Goal: Obtain resource: Download file/media

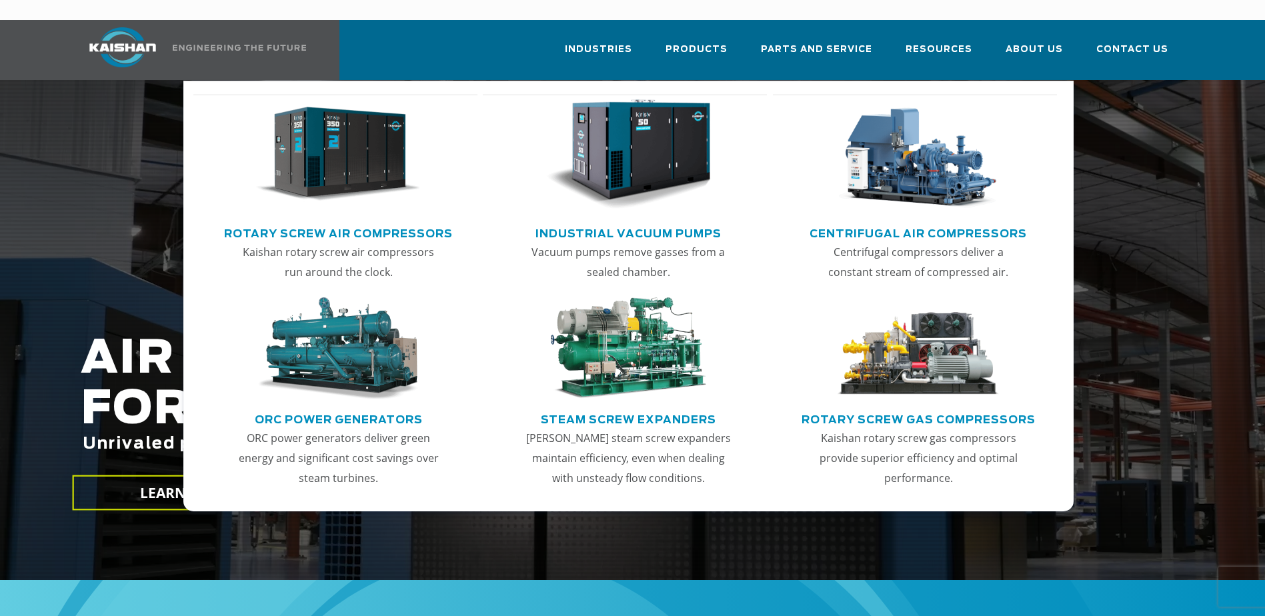
click at [393, 222] on link "Rotary Screw Air Compressors" at bounding box center [338, 232] width 229 height 20
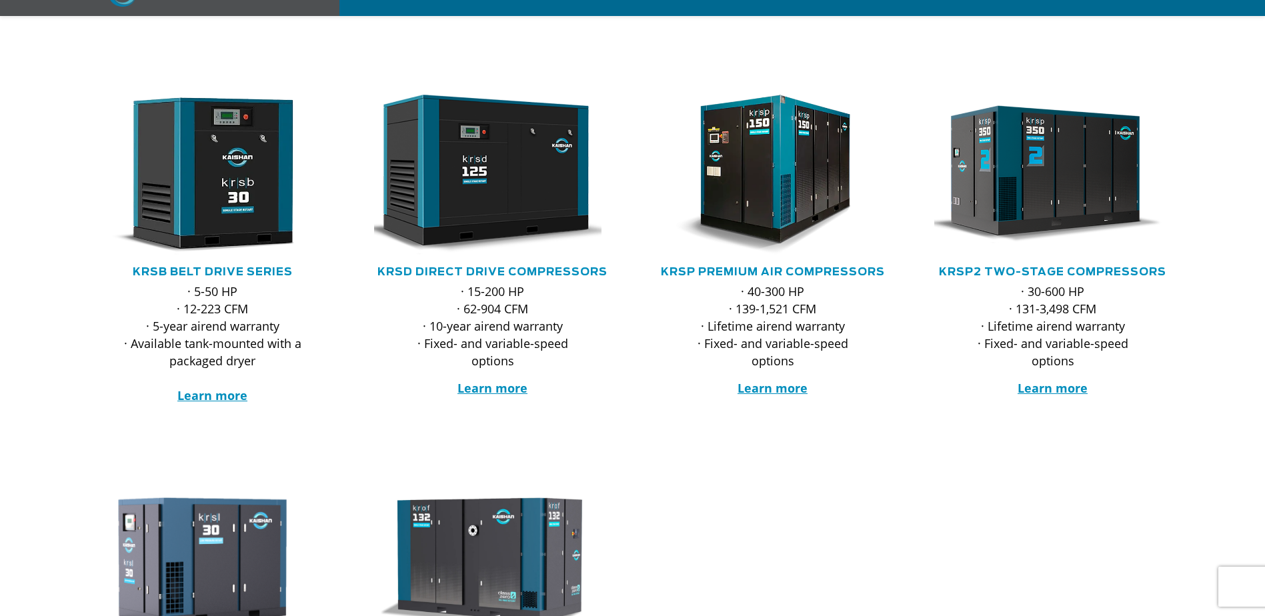
scroll to position [267, 0]
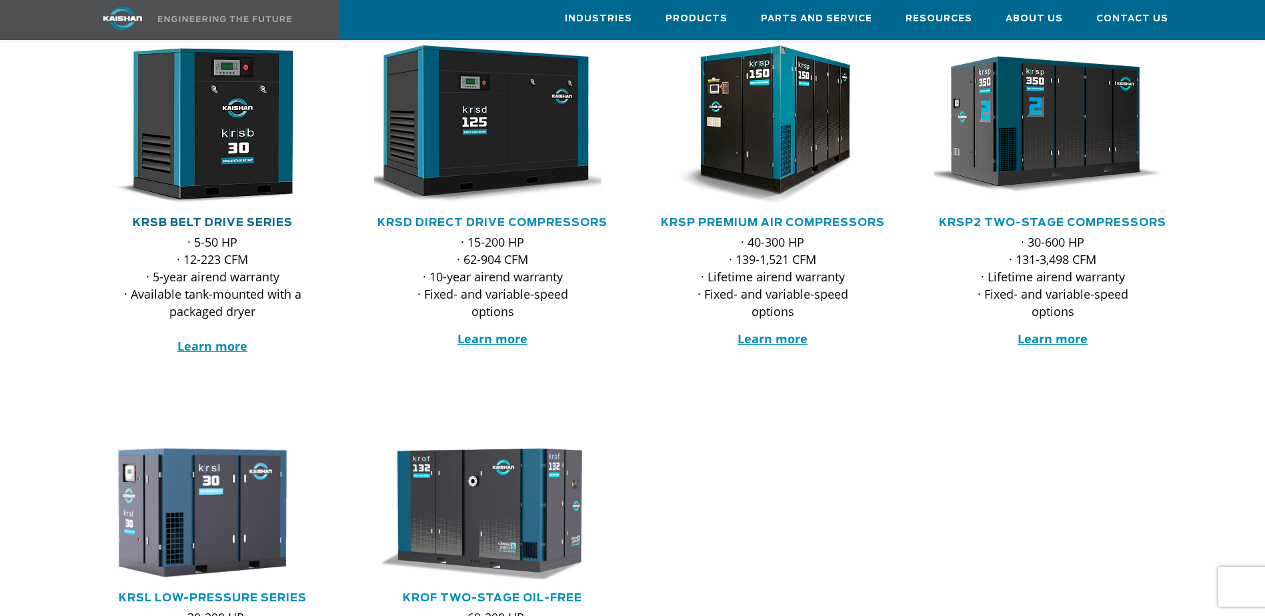
click at [213, 217] on link "KRSB Belt Drive Series" at bounding box center [213, 222] width 160 height 11
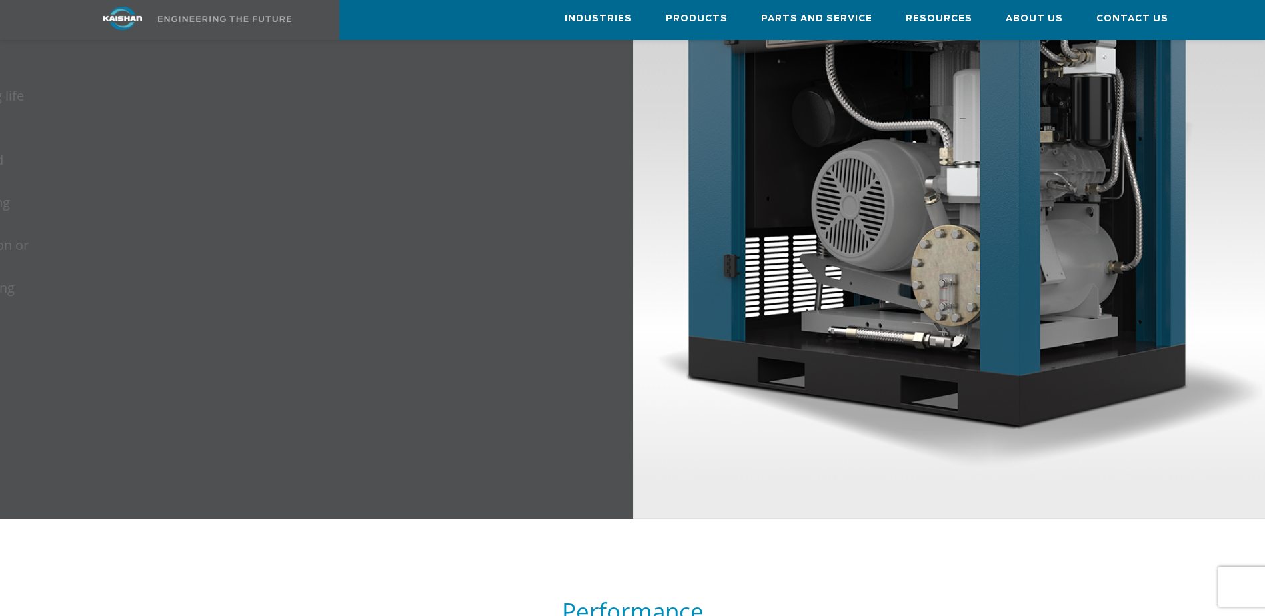
scroll to position [1377, 0]
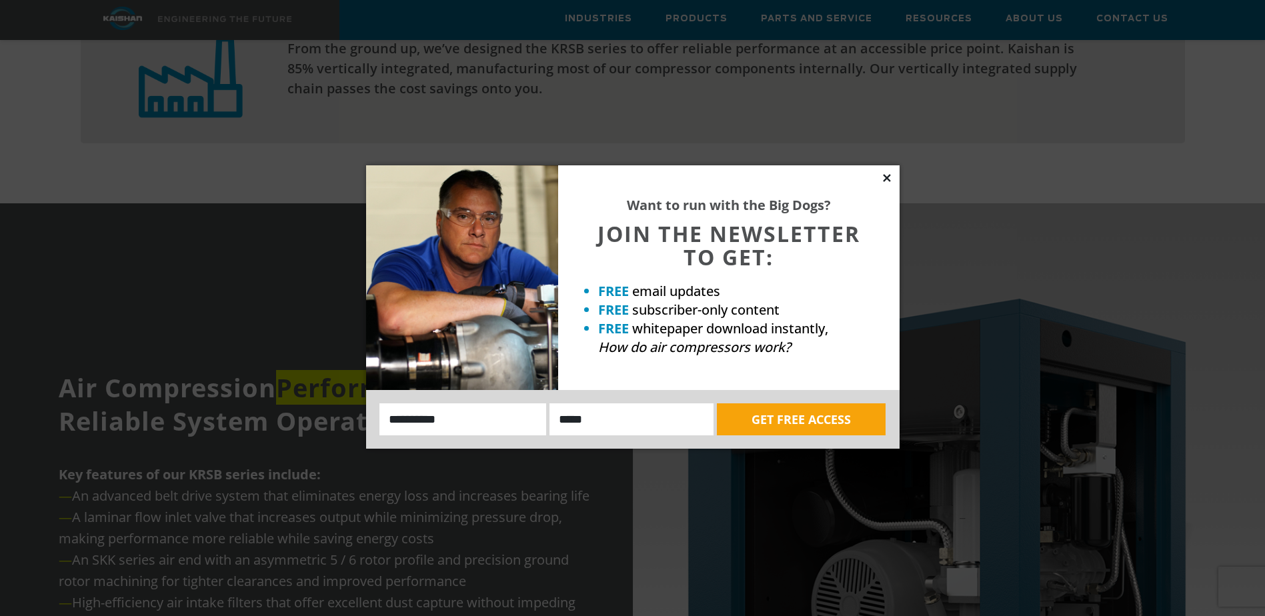
click at [889, 177] on icon at bounding box center [887, 178] width 12 height 12
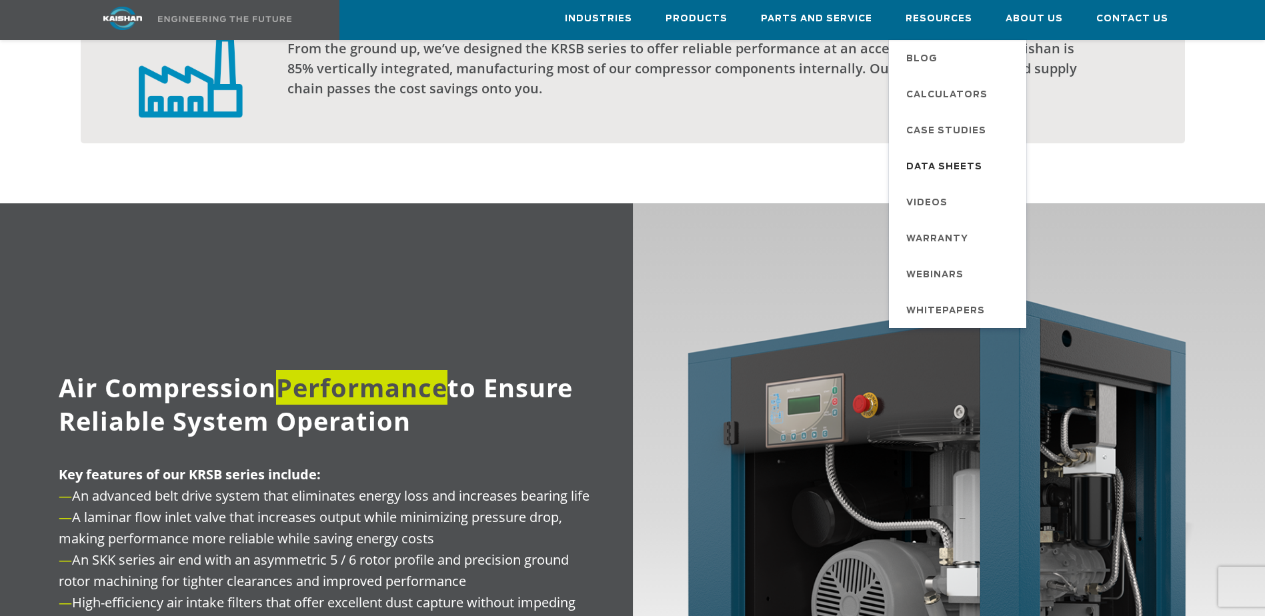
click at [951, 165] on span "Data Sheets" at bounding box center [944, 167] width 76 height 23
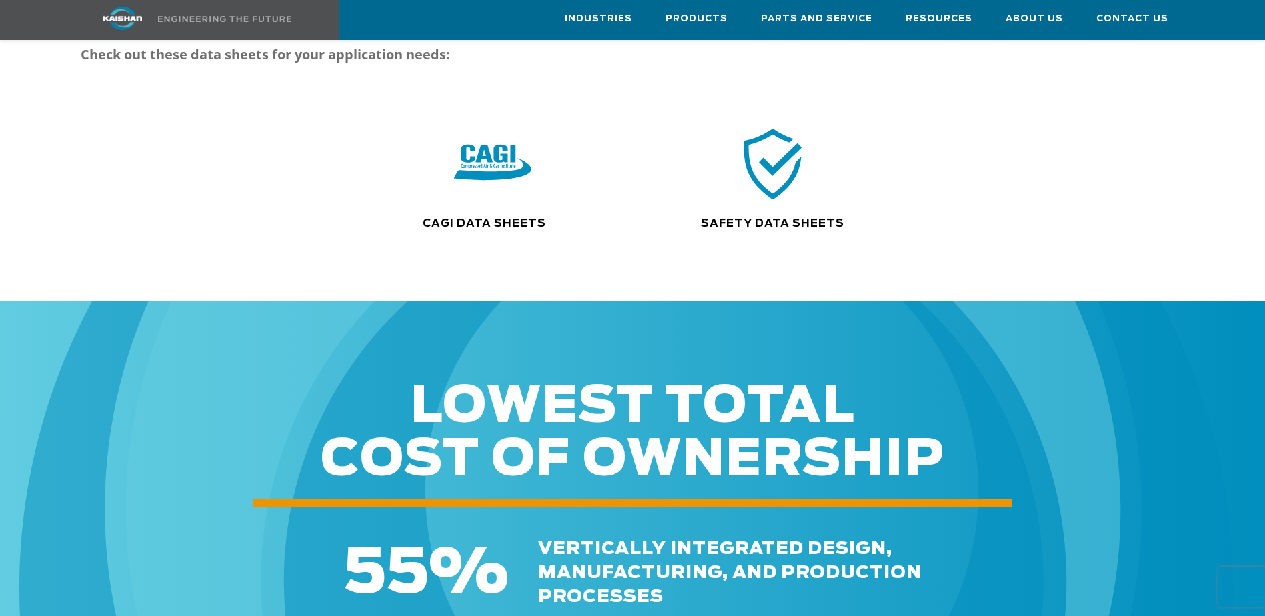
scroll to position [71, 0]
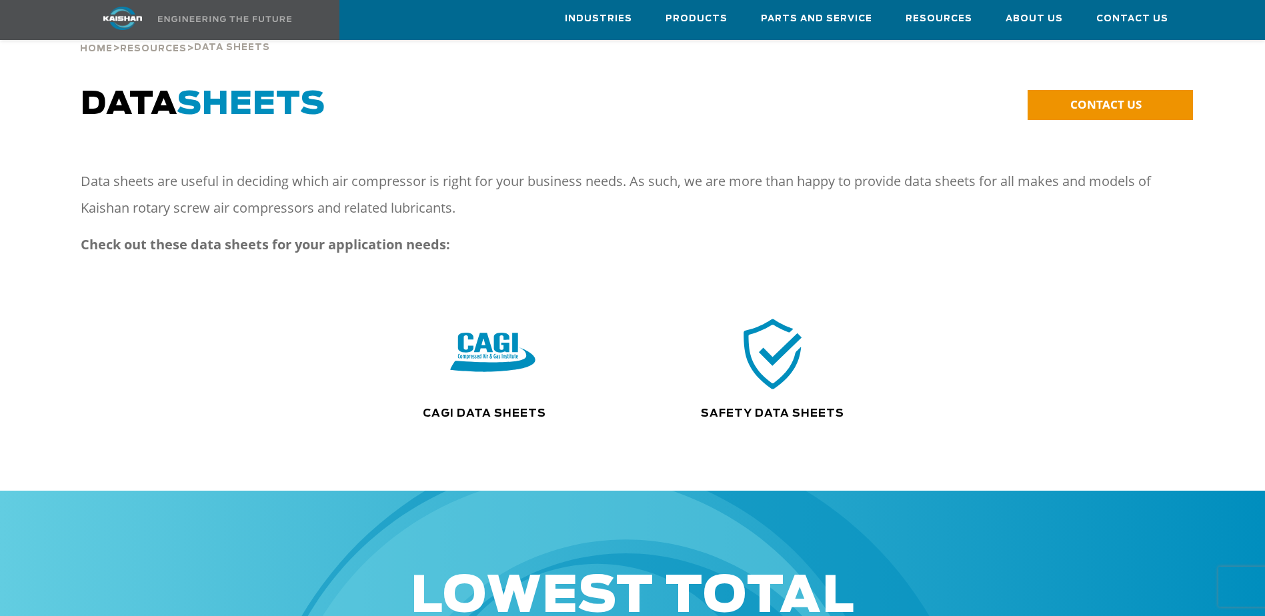
click at [507, 343] on img at bounding box center [492, 354] width 85 height 86
